Goal: Communication & Community: Answer question/provide support

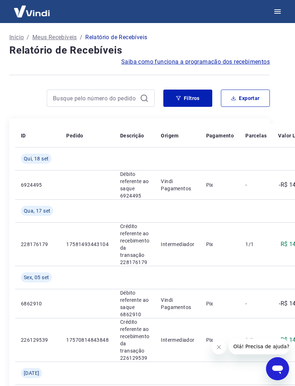
scroll to position [0, 6]
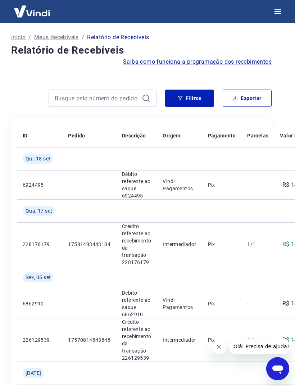
click at [18, 39] on p "Início" at bounding box center [18, 37] width 14 height 9
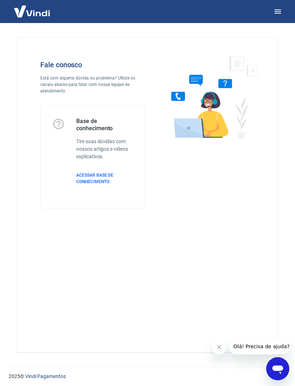
click at [279, 371] on icon "Abrir janela de mensagens" at bounding box center [277, 368] width 13 height 13
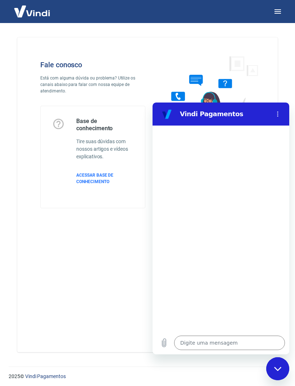
click at [238, 325] on div at bounding box center [221, 229] width 137 height 206
click at [229, 342] on textarea at bounding box center [229, 343] width 111 height 14
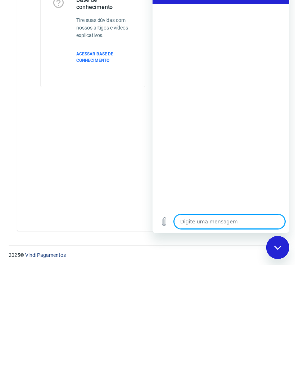
type textarea "O"
type textarea "x"
type textarea "Oi"
type textarea "x"
type textarea "Oi"
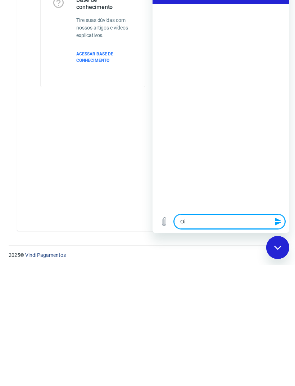
click at [285, 239] on div "Fechar janela de mensagens" at bounding box center [278, 248] width 22 height 22
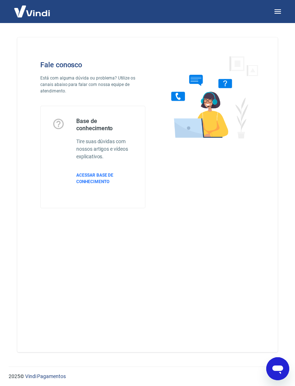
click at [278, 365] on icon "Abrir janela de mensagens" at bounding box center [277, 368] width 13 height 13
type textarea "x"
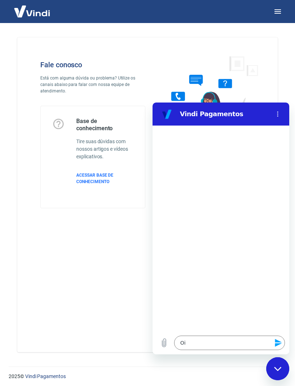
click at [283, 341] on button "Enviar mensagem" at bounding box center [278, 343] width 14 height 14
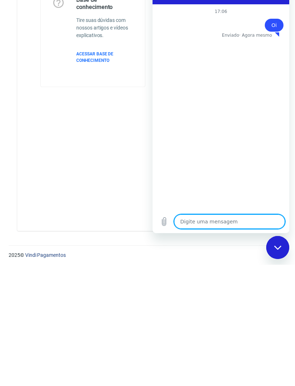
type textarea "x"
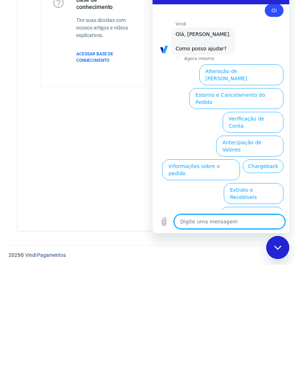
scroll to position [17, 0]
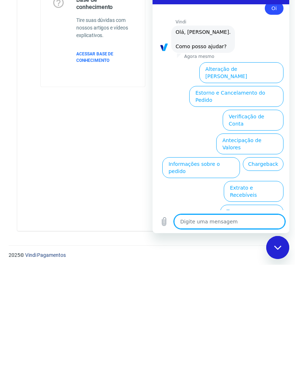
type textarea "A"
type textarea "x"
type textarea "At"
type textarea "x"
type textarea "Ate"
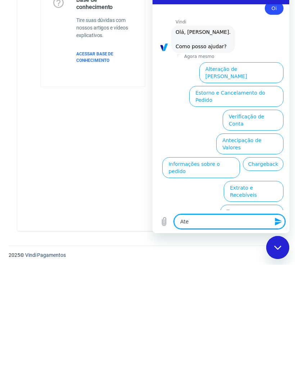
type textarea "x"
type textarea "Aten"
type textarea "x"
type textarea "Atend"
type textarea "x"
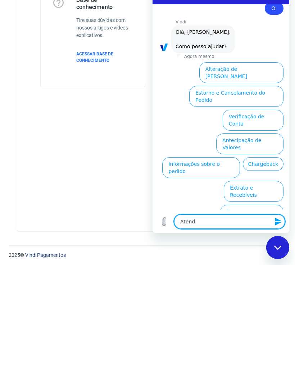
type textarea "Atendi"
type textarea "x"
type textarea "Atendim"
type textarea "x"
type textarea "Atendime"
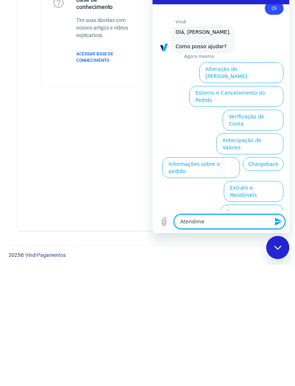
type textarea "x"
type textarea "Atendimen"
type textarea "x"
type textarea "Atendiment"
type textarea "x"
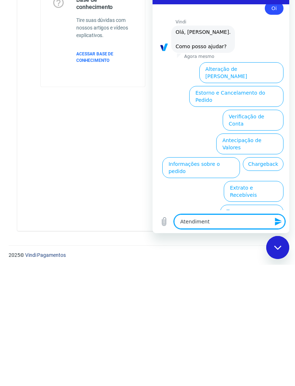
type textarea "Atendimento"
type textarea "x"
type textarea "Atendimento"
type textarea "x"
type textarea "Atendimento h"
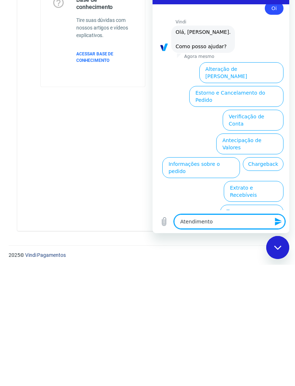
type textarea "x"
type textarea "Atendimento hu"
type textarea "x"
type textarea "Atendimento hum"
type textarea "x"
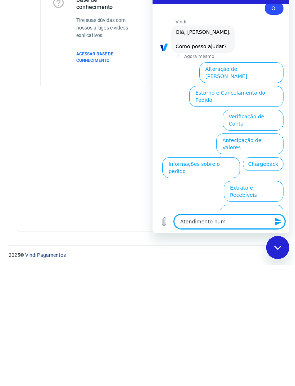
type textarea "Atendimento huma"
type textarea "x"
type textarea "Atendimento human"
type textarea "x"
type textarea "Atendimento humano"
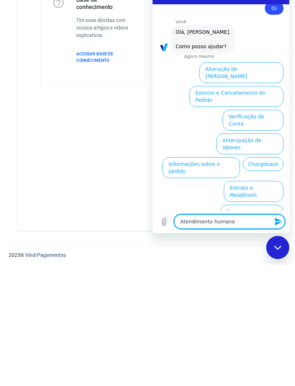
type textarea "x"
type textarea "Atendimento humano"
click at [278, 224] on icon "Enviar mensagem" at bounding box center [278, 222] width 7 height 8
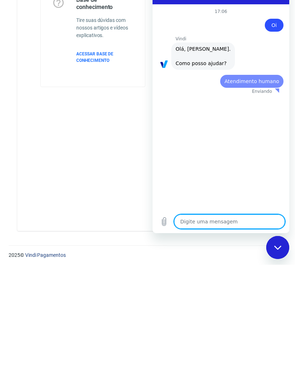
scroll to position [0, 0]
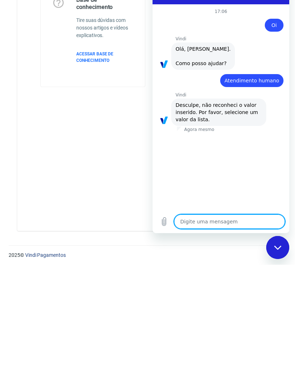
type textarea "x"
type textarea "o"
type textarea "x"
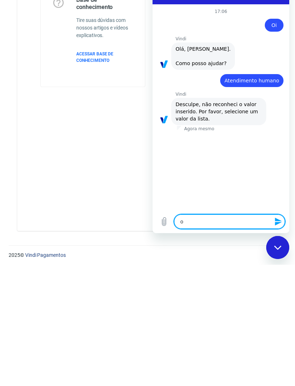
type textarea "ok"
type textarea "x"
type textarea "ok"
click at [280, 223] on icon "Enviar mensagem" at bounding box center [278, 221] width 9 height 9
type textarea "x"
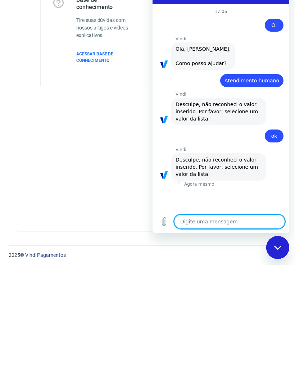
type textarea "m"
type textarea "x"
type textarea "ma"
type textarea "x"
type textarea "man"
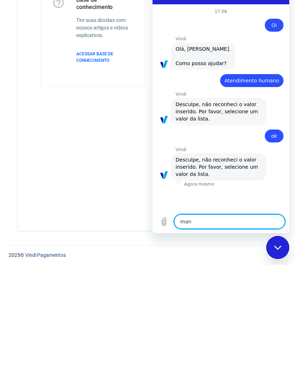
type textarea "x"
type textarea "mand"
type textarea "x"
type textarea "manda"
type textarea "x"
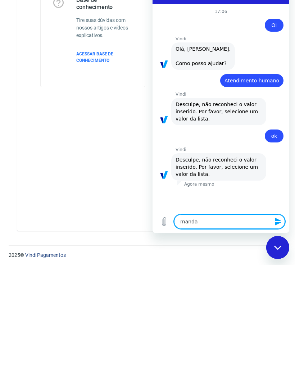
type textarea "manda"
type textarea "x"
type textarea "manda d"
type textarea "x"
type textarea "manda de"
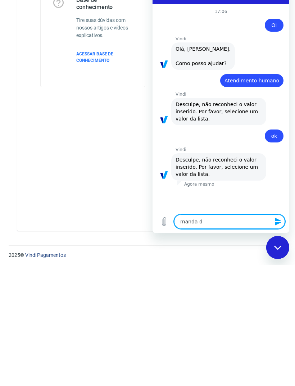
type textarea "x"
type textarea "manda de"
type textarea "x"
type textarea "manda de n"
type textarea "x"
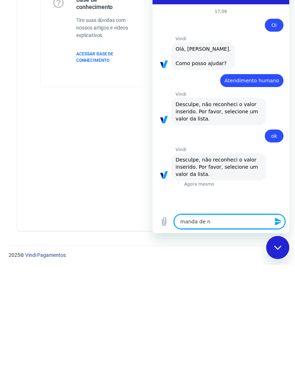
type textarea "manda de no"
type textarea "x"
type textarea "manda de nov"
type textarea "x"
type textarea "manda de novo"
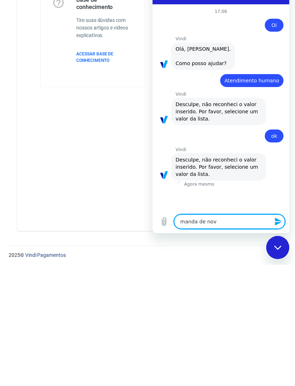
type textarea "x"
type textarea "manda de novo"
click at [276, 226] on button "Enviar mensagem" at bounding box center [278, 222] width 14 height 14
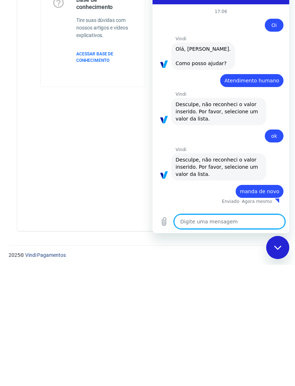
type textarea "x"
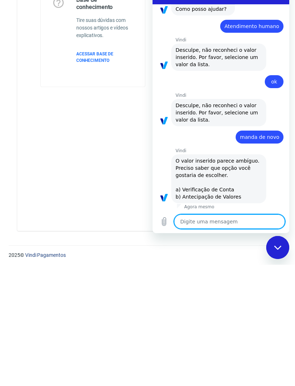
scroll to position [56, 0]
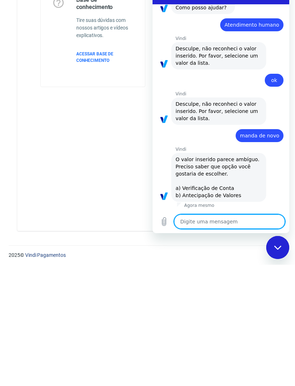
type textarea "n"
type textarea "x"
type textarea "ne"
type textarea "x"
type textarea "nen"
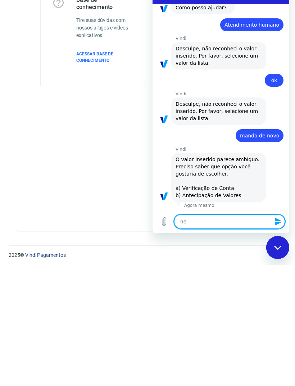
type textarea "x"
type textarea "nenh"
type textarea "x"
type textarea "nenhu"
type textarea "x"
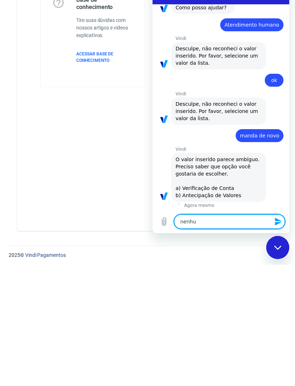
type textarea "nenhum"
type textarea "x"
type textarea "nenhum"
type textarea "x"
type textarea "nenhum d"
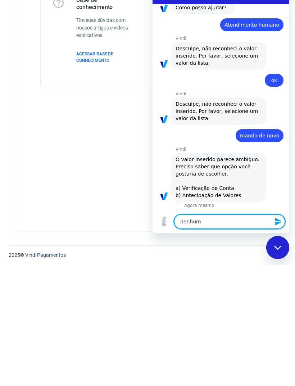
type textarea "x"
type textarea "nenhum de"
type textarea "x"
type textarea "nenhum des"
type textarea "x"
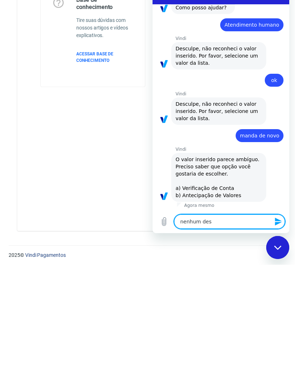
type textarea "nenhum dess"
type textarea "x"
type textarea "nenhum desse"
type textarea "x"
type textarea "nenhum desses"
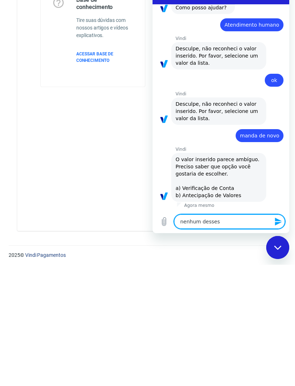
type textarea "x"
type textarea "nenhum desses"
click at [274, 226] on button "Enviar mensagem" at bounding box center [278, 222] width 14 height 14
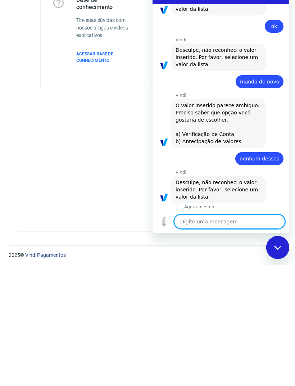
scroll to position [111, 0]
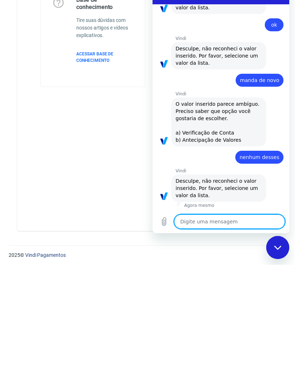
click at [270, 249] on div "Fechar janela de mensagens" at bounding box center [278, 248] width 22 height 22
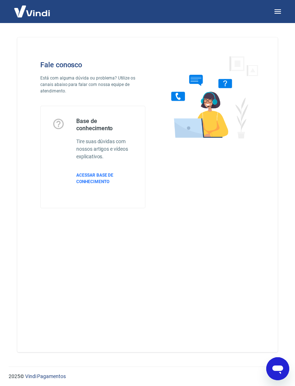
click at [280, 362] on div "Abrir janela de mensagens" at bounding box center [278, 369] width 22 height 22
type textarea "x"
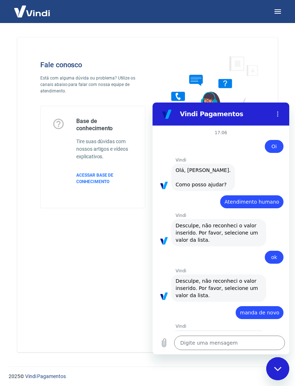
scroll to position [0, 0]
click at [232, 343] on textarea at bounding box center [229, 343] width 111 height 14
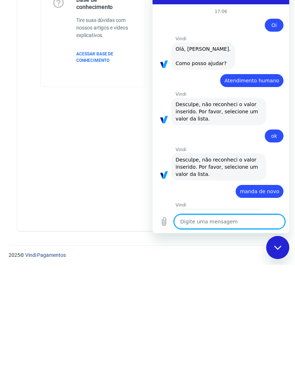
type textarea "O"
type textarea "x"
type textarea "Oi"
type textarea "x"
type textarea "Oi"
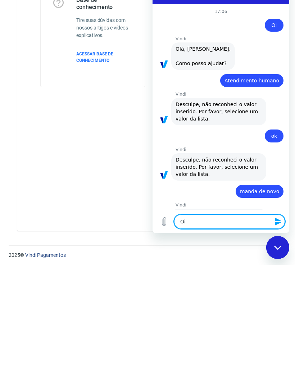
click at [284, 221] on button "Enviar mensagem" at bounding box center [278, 222] width 14 height 14
type textarea "x"
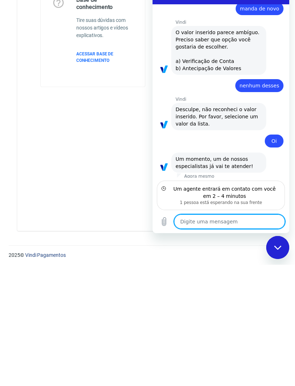
scroll to position [186, 0]
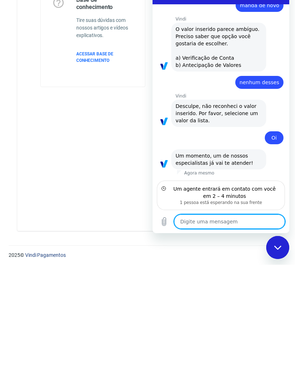
type textarea "o"
type textarea "x"
type textarea "ol"
type textarea "x"
type textarea "oli"
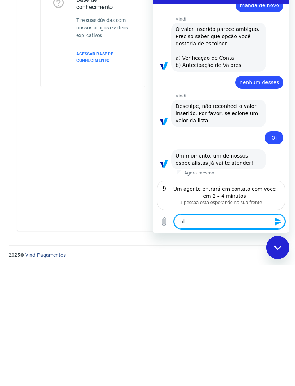
type textarea "x"
type textarea "oli"
type textarea "x"
type textarea "oli"
type textarea "x"
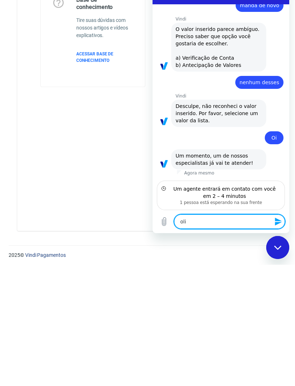
type textarea "ol"
type textarea "x"
type textarea "o"
type textarea "x"
type textarea "oi"
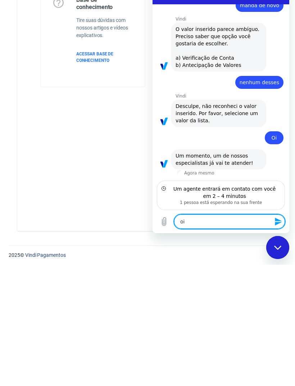
type textarea "x"
type textarea "oi"
type textarea "x"
type textarea "oi v"
type textarea "x"
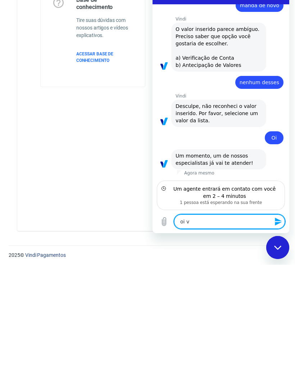
type textarea "oi ve"
type textarea "x"
type textarea "oi vem"
type textarea "x"
type textarea "oi vemd"
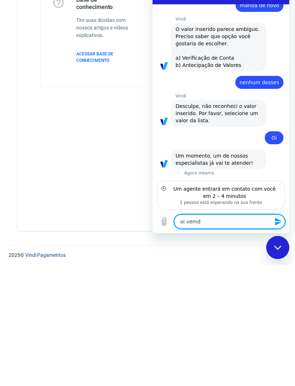
type textarea "x"
type textarea "oi vemdo"
type textarea "x"
type textarea "oi vendo"
type textarea "x"
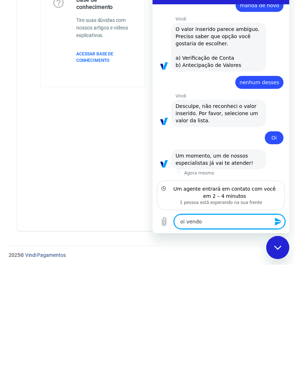
type textarea "oi vendo"
type textarea "x"
type textarea "oi vendo p"
type textarea "x"
type textarea "oi vendo pe"
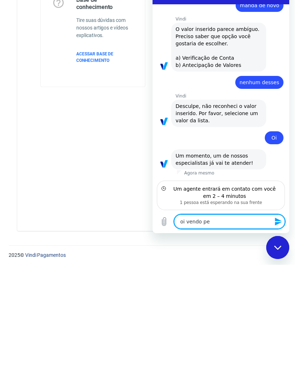
type textarea "x"
type textarea "oi vendo pel"
type textarea "x"
type textarea "oi vendo pela"
type textarea "x"
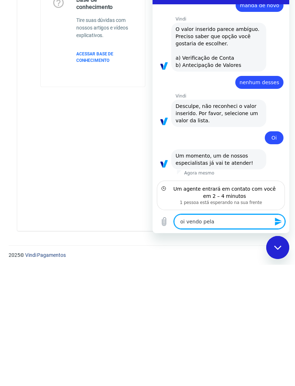
type textarea "oi vendo pela"
type textarea "x"
type textarea "oi vendo pela b"
type textarea "x"
type textarea "oi vendo pela ba"
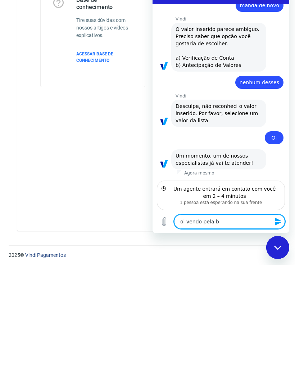
type textarea "x"
type textarea "oi vendo pela bag"
type textarea "x"
type textarea "oi vendo pela bagy"
type textarea "x"
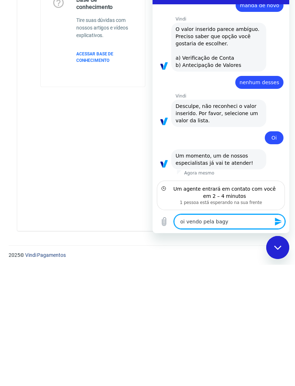
type textarea "oi vendo pela bagy"
type textarea "x"
type textarea "oi vendo pela bagy e"
type textarea "x"
type textarea "oi vendo pela bagy e"
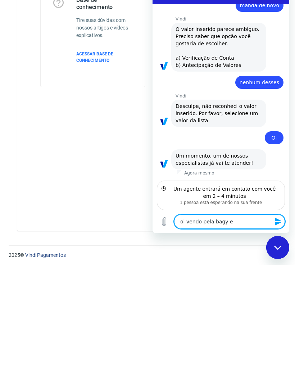
type textarea "x"
type textarea "oi vendo pela bagy e t"
type textarea "x"
type textarea "oi vendo pela bagy e ti"
type textarea "x"
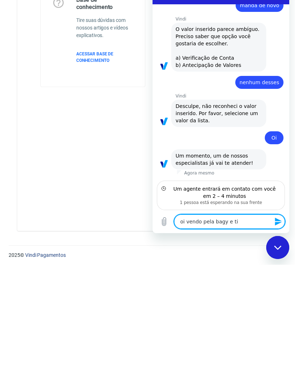
type textarea "oi vendo pela bagy e tin"
type textarea "x"
type textarea "oi vendo pela bagy e tinh"
type textarea "x"
type textarea "oi vendo pela bagy e tinha"
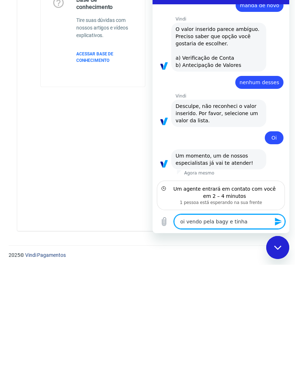
type textarea "x"
type textarea "oi vendo pela bagy e tinha"
type textarea "x"
type textarea "oi vendo pela bagy e tinha u"
type textarea "x"
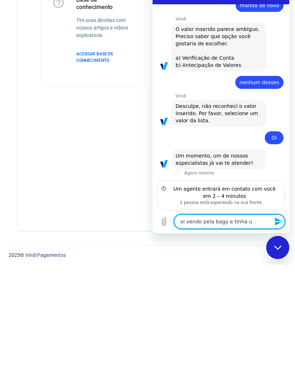
type textarea "oi vendo pela bagy e tinha um"
type textarea "x"
type textarea "oi vendo pela bagy e tinha uma"
type textarea "x"
type textarea "oi vendo pela bagy e tinha uma"
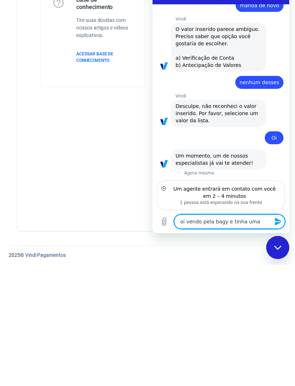
type textarea "x"
type textarea "oi vendo pela bagy e tinha uma v"
type textarea "x"
type textarea "oi vendo pela bagy e tinha uma ve"
type textarea "x"
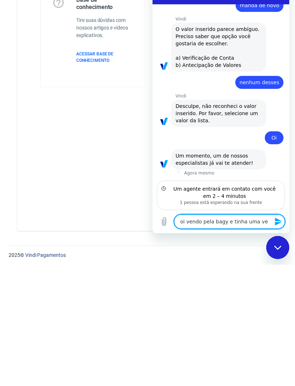
type textarea "oi vendo pela bagy e tinha uma ven"
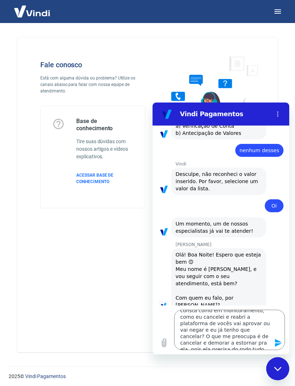
scroll to position [239, 0]
click at [279, 343] on icon "Enviar mensagem" at bounding box center [278, 343] width 9 height 9
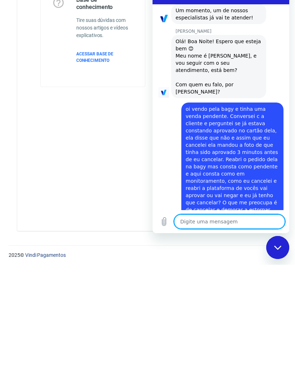
scroll to position [331, 0]
click at [277, 226] on icon "Enviar mensagem" at bounding box center [278, 221] width 9 height 9
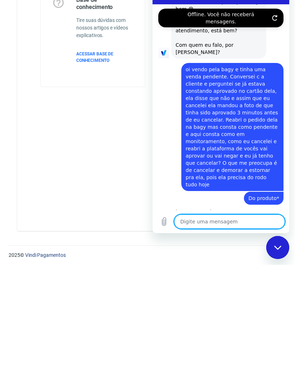
scroll to position [376, 0]
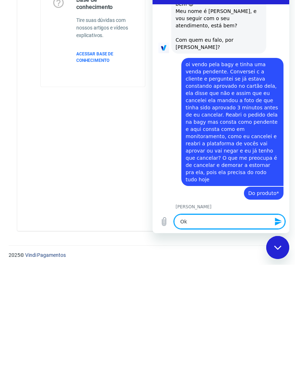
click at [279, 250] on div "Fechar janela de mensagens" at bounding box center [278, 248] width 22 height 22
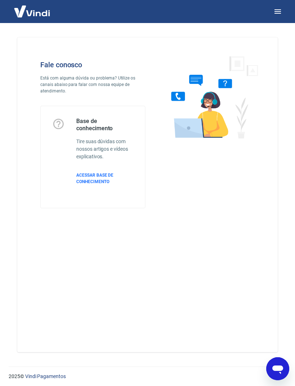
click at [36, 17] on img at bounding box center [32, 11] width 47 height 22
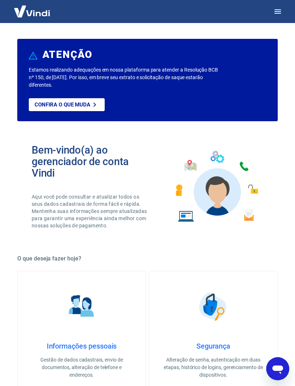
click at [35, 10] on img at bounding box center [32, 11] width 47 height 22
click at [45, 161] on h2 "Bem-vindo(a) ao gerenciador de conta Vindi" at bounding box center [90, 161] width 116 height 35
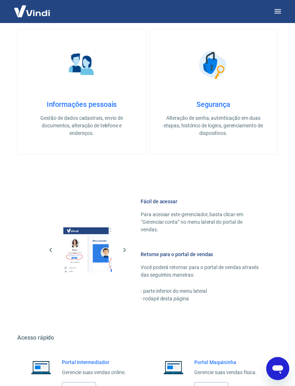
scroll to position [263, 0]
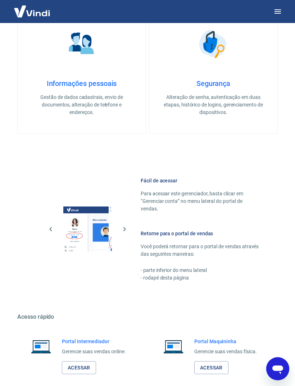
click at [73, 361] on link "Acessar" at bounding box center [79, 367] width 34 height 13
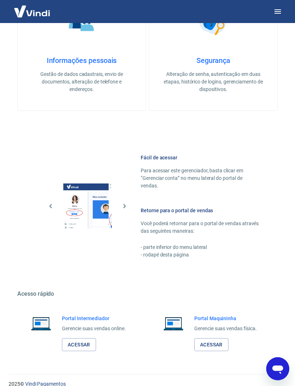
click at [273, 358] on div "Abrir janela de mensagens" at bounding box center [278, 369] width 22 height 22
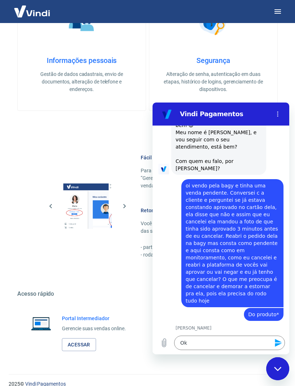
click at [199, 337] on textarea "Ok" at bounding box center [229, 343] width 111 height 14
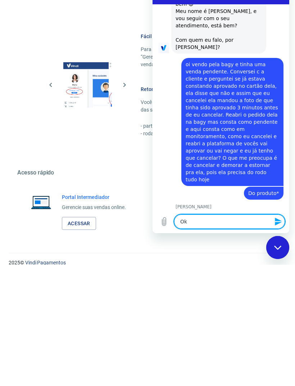
click at [200, 221] on textarea "Ok" at bounding box center [229, 222] width 111 height 14
click at [277, 219] on icon "Enviar mensagem" at bounding box center [278, 221] width 9 height 9
click at [188, 223] on textarea at bounding box center [229, 222] width 111 height 14
paste textarea "228329312"
click at [275, 221] on icon "Enviar mensagem" at bounding box center [278, 221] width 9 height 9
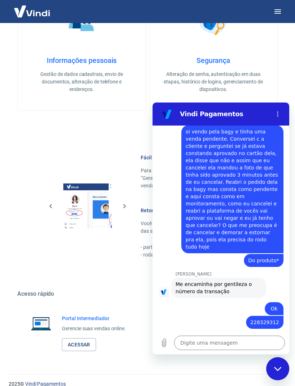
scroll to position [431, 0]
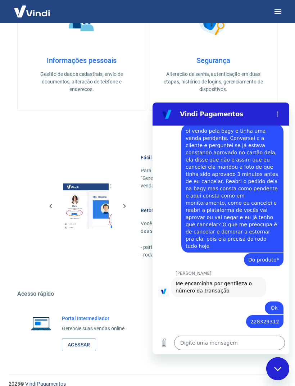
click at [207, 341] on textarea at bounding box center [229, 343] width 111 height 14
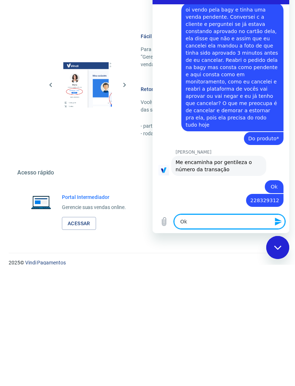
click at [279, 225] on icon "Enviar mensagem" at bounding box center [278, 221] width 9 height 9
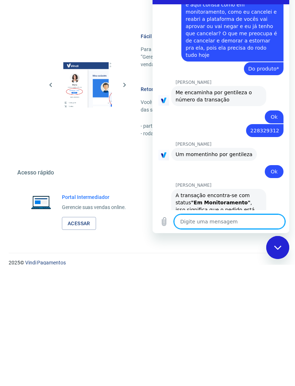
scroll to position [501, 0]
click at [279, 225] on icon "Enviar mensagem" at bounding box center [278, 221] width 9 height 9
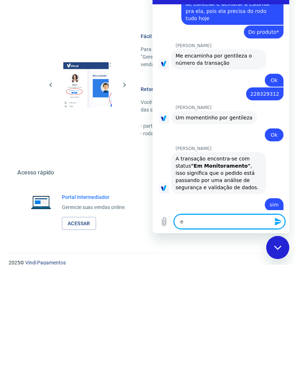
scroll to position [539, 0]
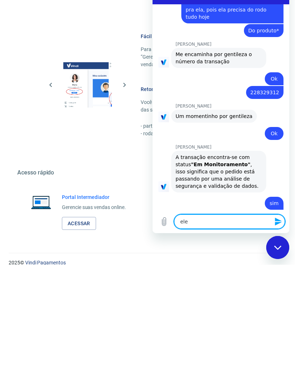
click at [276, 222] on icon "Enviar mensagem" at bounding box center [278, 221] width 9 height 9
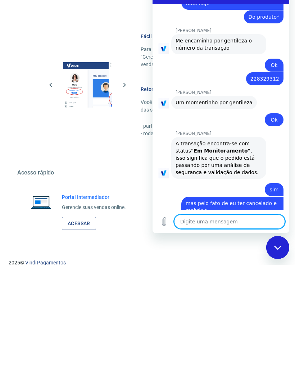
scroll to position [552, 0]
click at [277, 221] on icon "Enviar mensagem" at bounding box center [278, 221] width 9 height 9
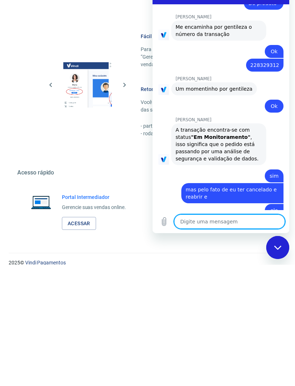
scroll to position [566, 0]
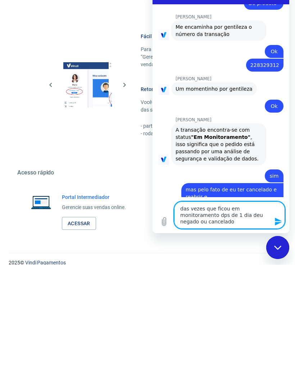
click at [277, 226] on icon "Enviar mensagem" at bounding box center [278, 221] width 9 height 9
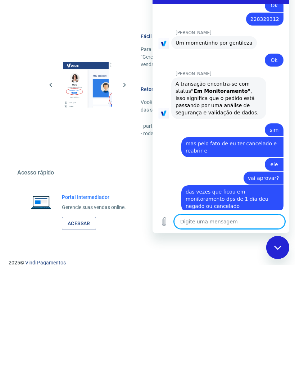
scroll to position [611, 0]
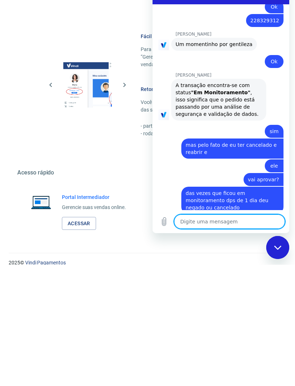
click at [193, 190] on span "das vezes que ficou em monitoramento dps de 1 dia deu negado ou cancelado" at bounding box center [233, 201] width 94 height 22
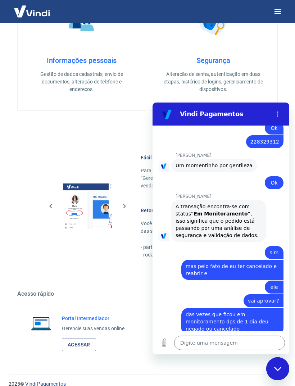
click at [196, 338] on textarea at bounding box center [229, 343] width 111 height 14
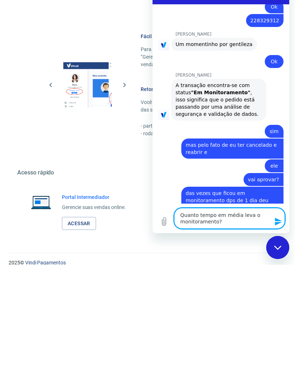
click at [278, 218] on icon "Enviar mensagem" at bounding box center [278, 221] width 9 height 9
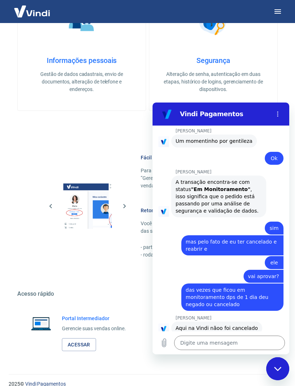
scroll to position [635, 0]
click at [219, 342] on textarea at bounding box center [229, 343] width 111 height 14
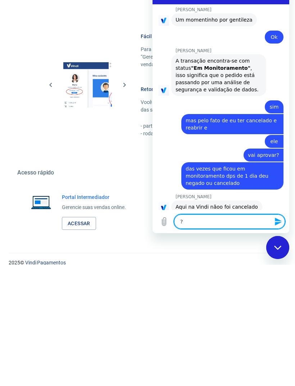
click at [275, 223] on icon "Enviar mensagem" at bounding box center [278, 221] width 9 height 9
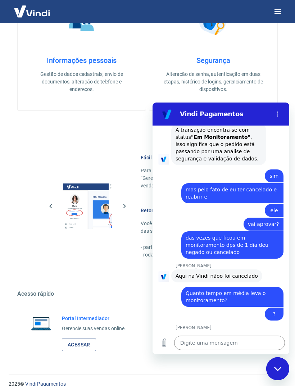
scroll to position [687, 0]
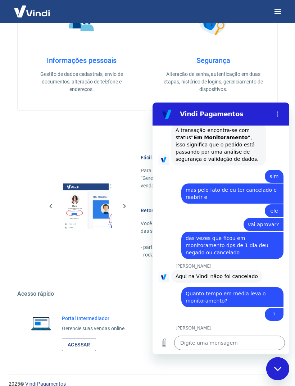
click at [238, 342] on textarea at bounding box center [229, 343] width 111 height 14
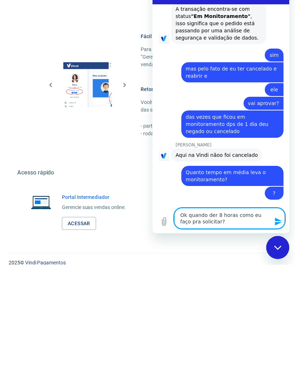
click at [278, 225] on icon "Enviar mensagem" at bounding box center [278, 221] width 9 height 9
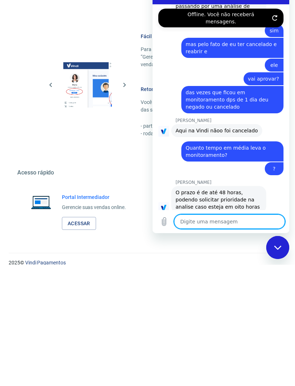
scroll to position [751, 0]
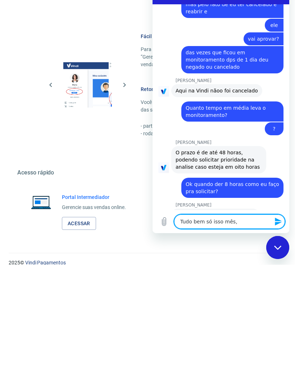
click at [251, 225] on textarea "Tudo bem só isso mês," at bounding box center [229, 222] width 111 height 14
click at [283, 226] on icon "Enviar mensagem" at bounding box center [278, 221] width 9 height 9
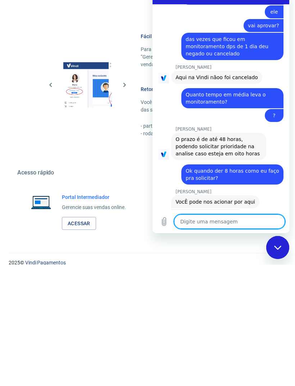
click at [276, 257] on div "Fechar janela de mensagens" at bounding box center [278, 248] width 22 height 22
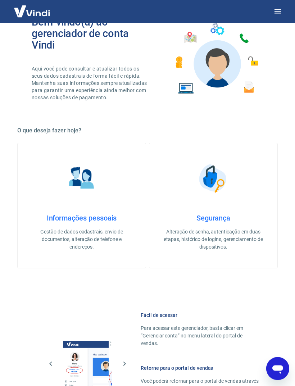
scroll to position [0, 0]
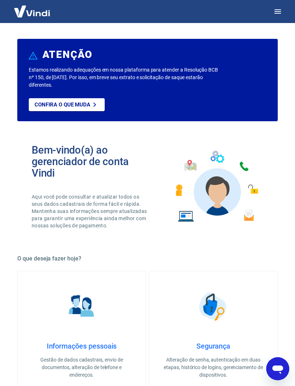
click at [279, 372] on icon "Abrir janela de mensagens" at bounding box center [277, 370] width 11 height 9
click at [282, 7] on icon "button" at bounding box center [278, 11] width 9 height 9
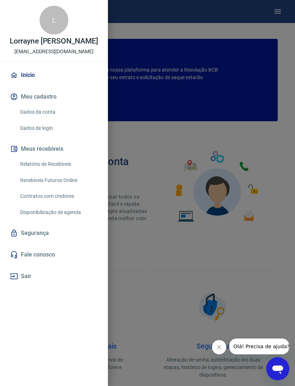
click at [245, 209] on div at bounding box center [147, 193] width 295 height 386
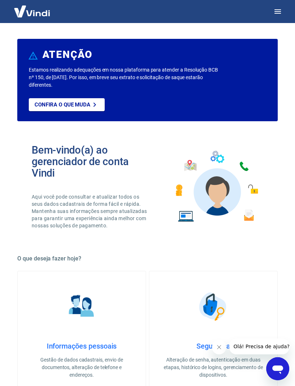
click at [280, 12] on icon "button" at bounding box center [278, 11] width 6 height 4
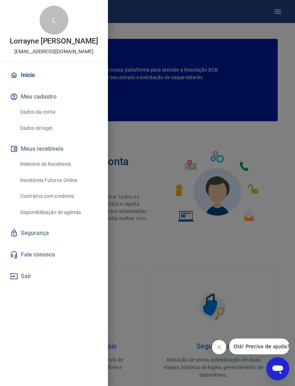
click at [31, 159] on link "Relatório de Recebíveis" at bounding box center [58, 164] width 82 height 15
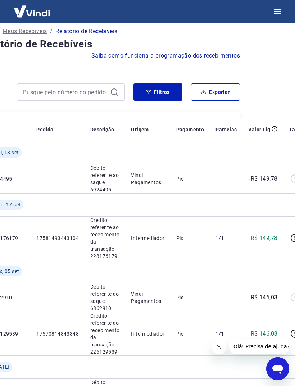
scroll to position [0, 37]
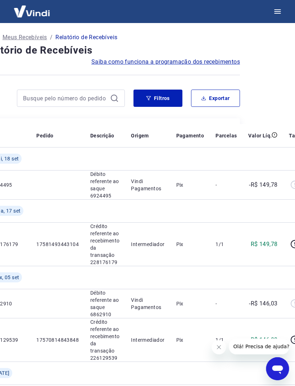
click at [276, 364] on icon "Abrir janela de mensagens" at bounding box center [277, 368] width 13 height 13
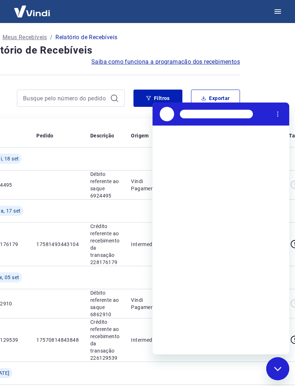
scroll to position [0, 0]
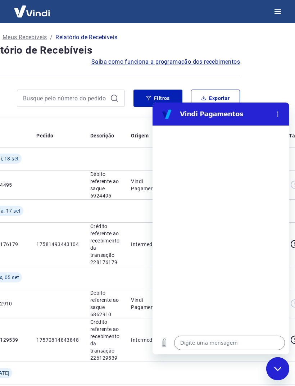
click at [218, 3] on div at bounding box center [147, 11] width 295 height 23
click at [223, 2] on div at bounding box center [147, 11] width 295 height 23
click at [222, 1] on div at bounding box center [147, 11] width 295 height 23
